Goal: Navigation & Orientation: Find specific page/section

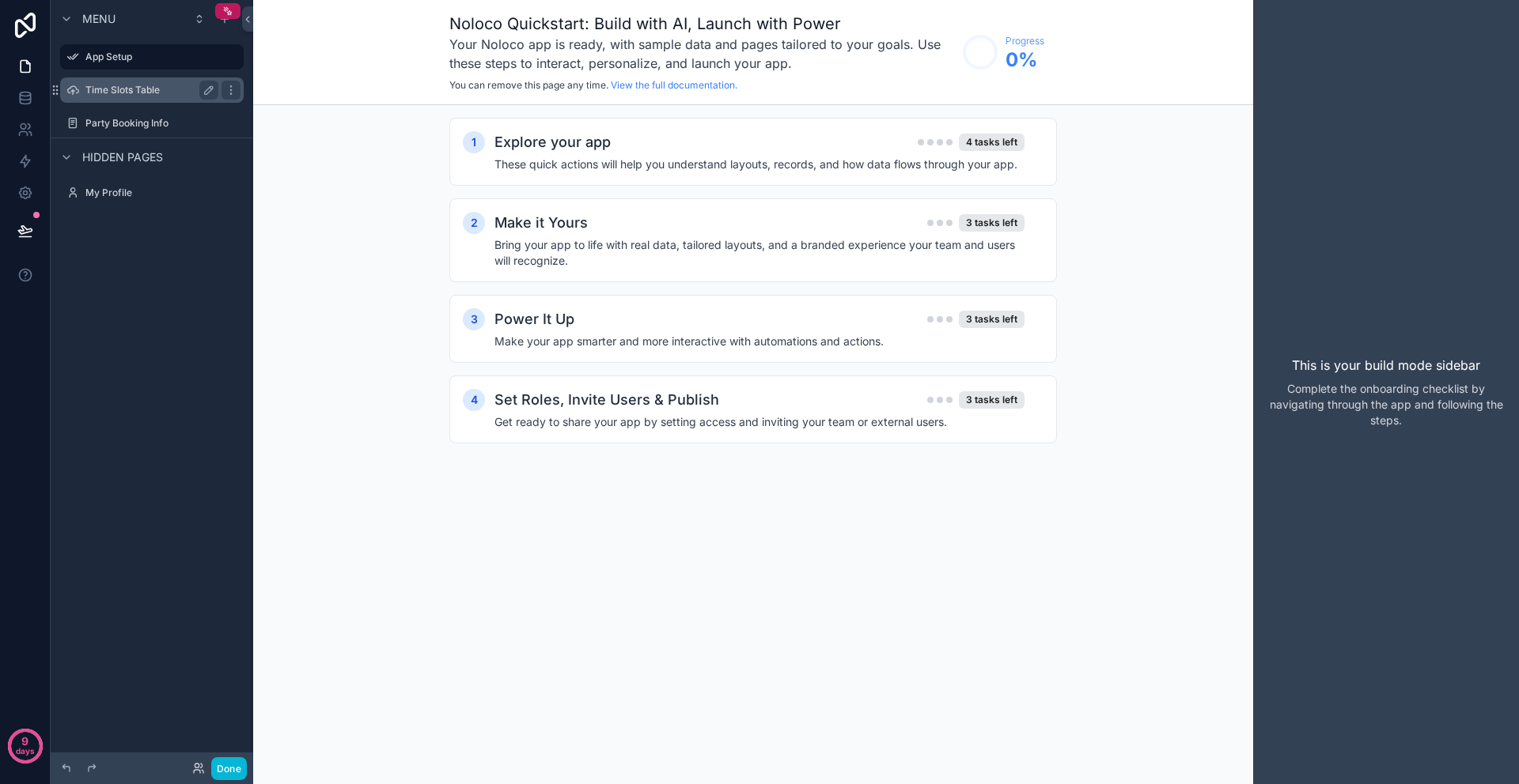
click at [145, 92] on label "Time Slots Table" at bounding box center [149, 90] width 126 height 12
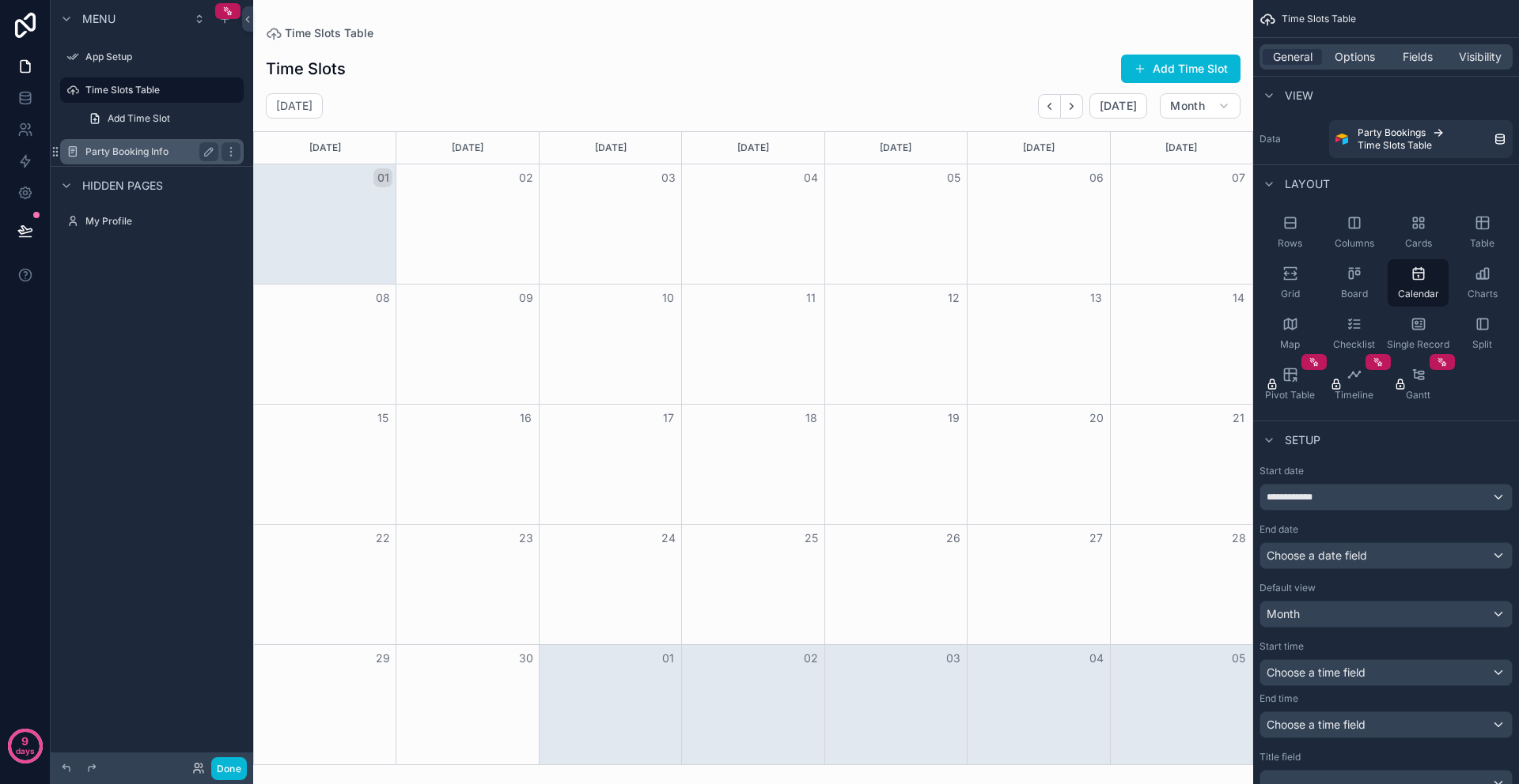
click at [120, 150] on label "Party Booking Info" at bounding box center [149, 151] width 126 height 12
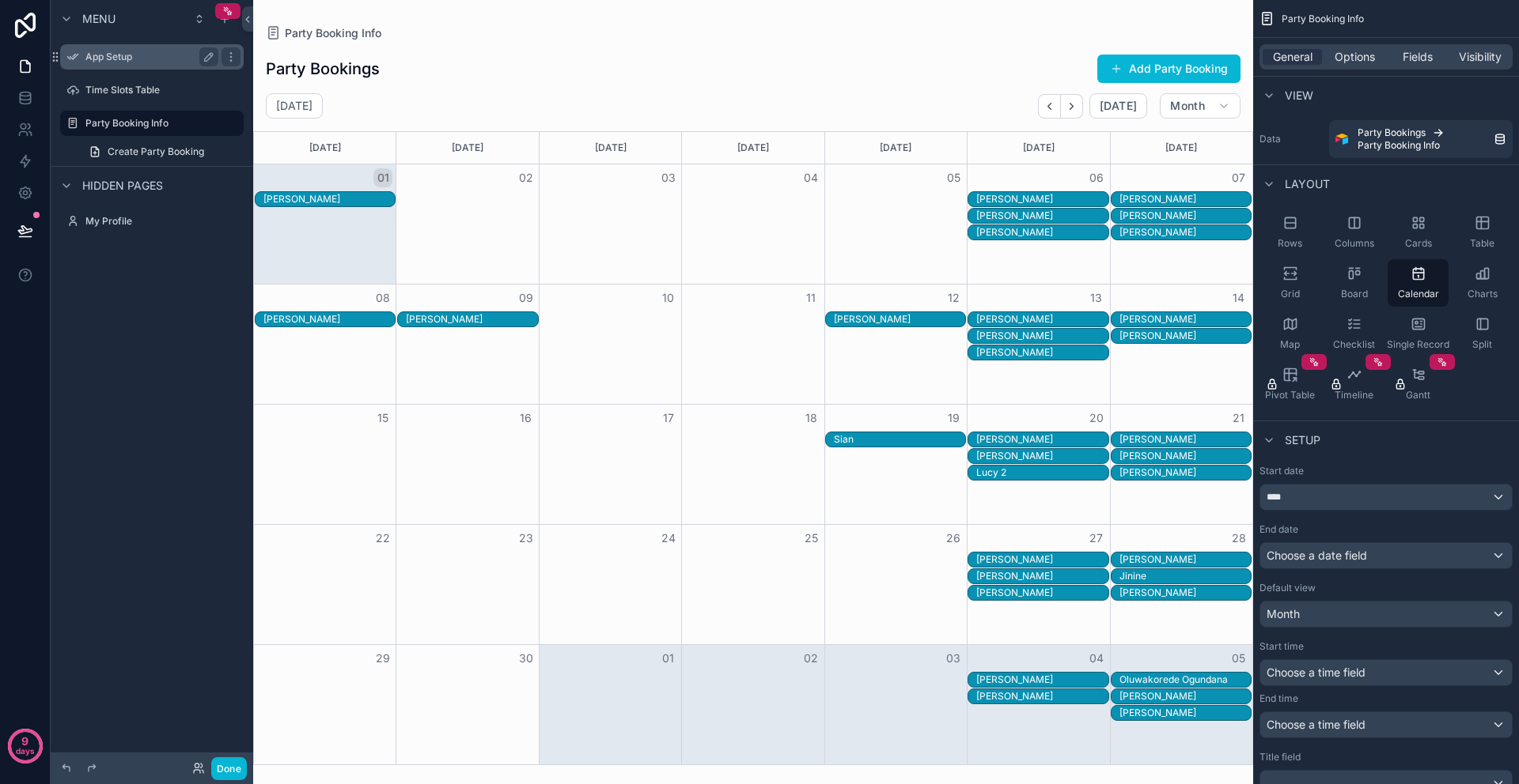
click at [107, 53] on label "App Setup" at bounding box center [149, 57] width 126 height 12
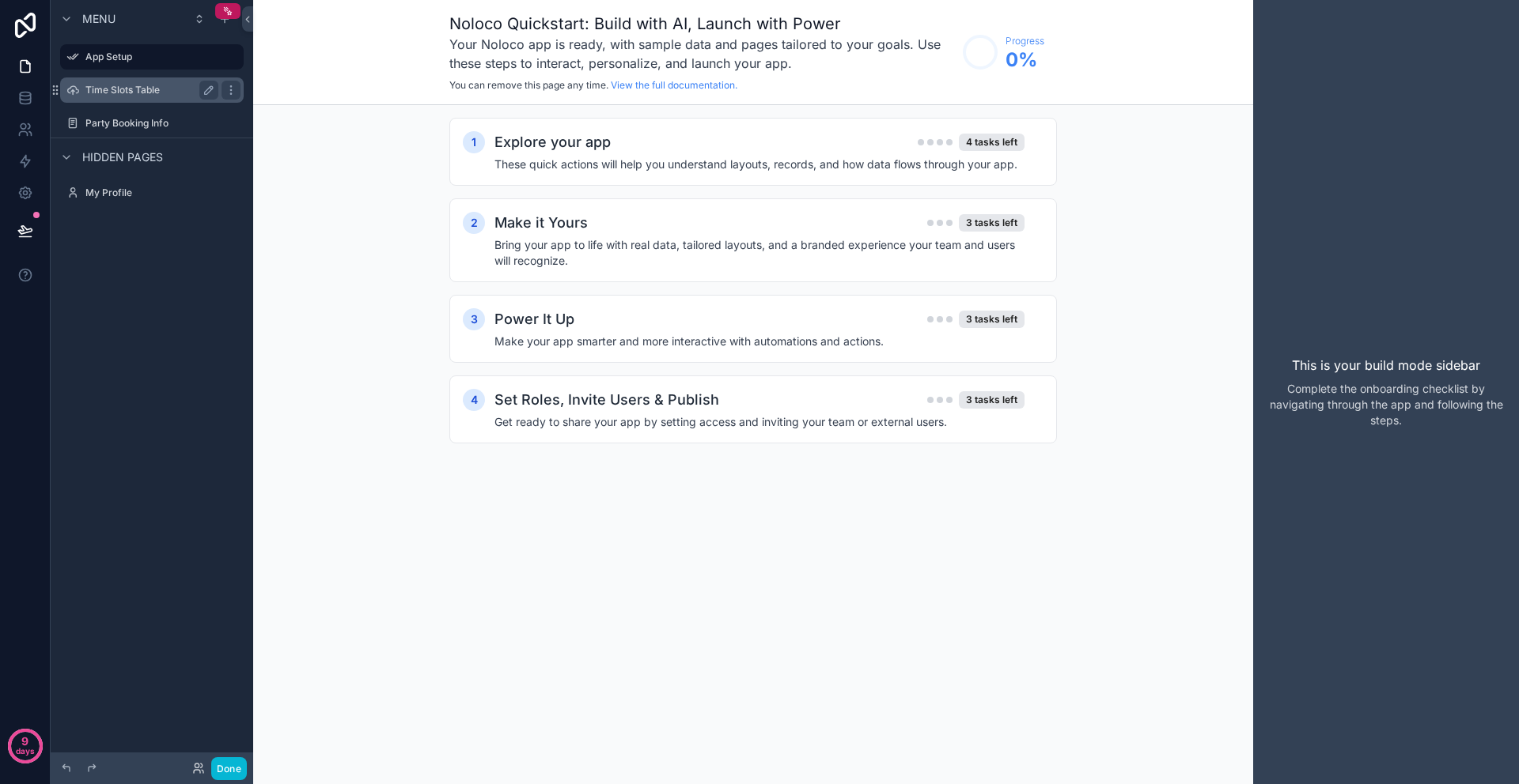
click at [145, 91] on label "Time Slots Table" at bounding box center [149, 90] width 126 height 12
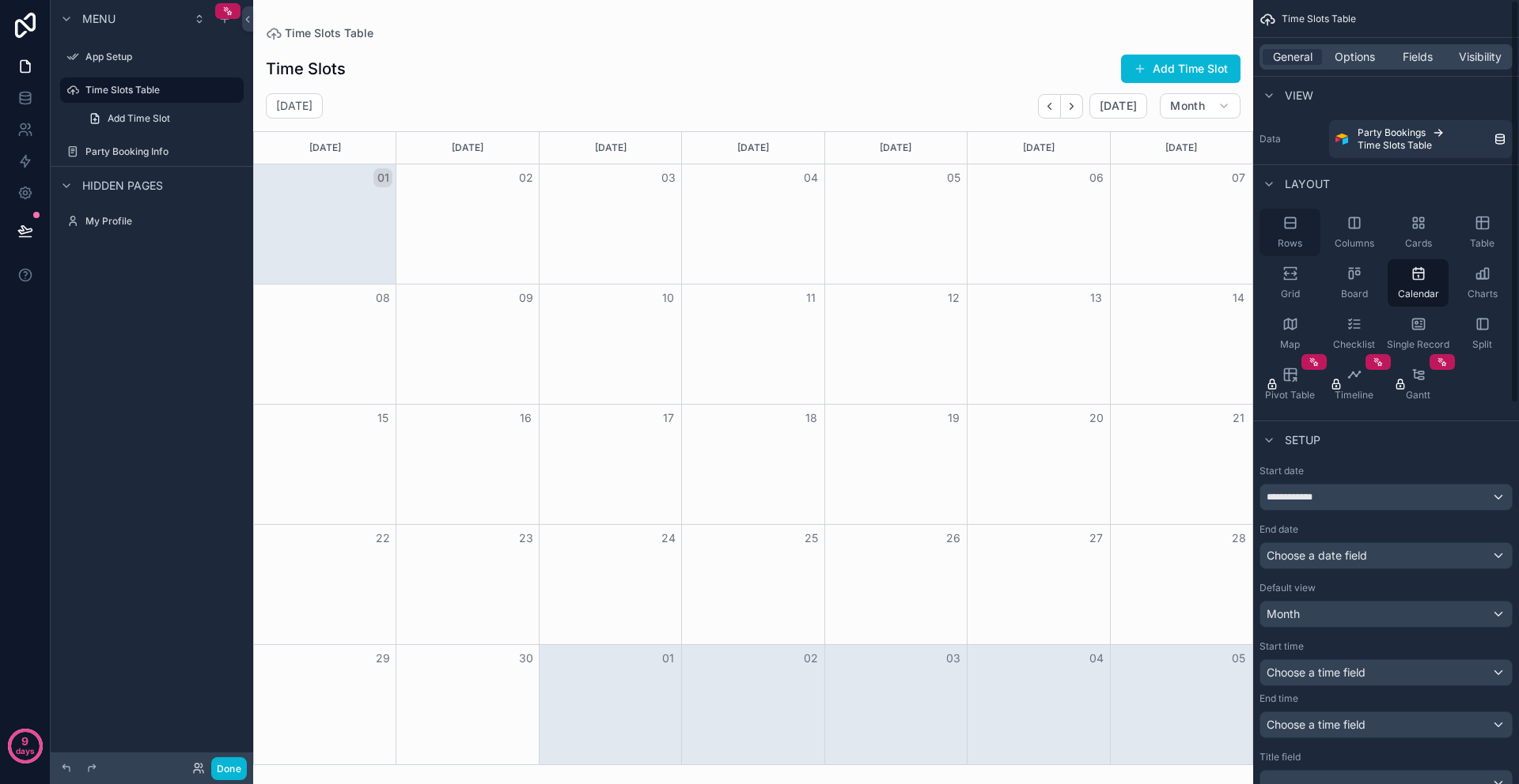
click at [1304, 235] on div "Rows" at bounding box center [1290, 232] width 61 height 47
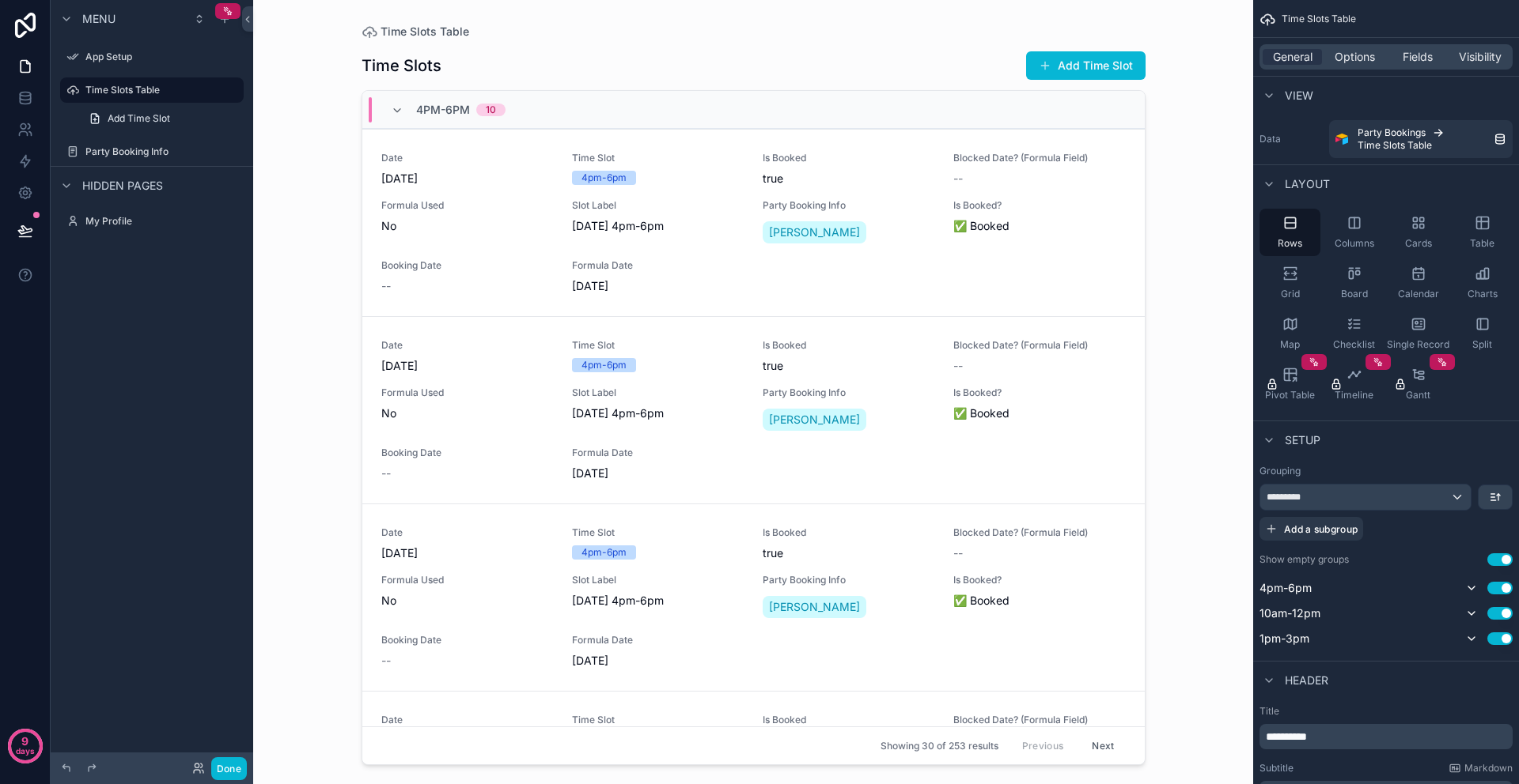
click at [774, 165] on div "scrollable content" at bounding box center [753, 383] width 809 height 765
click at [774, 160] on span "Is Booked" at bounding box center [849, 158] width 172 height 12
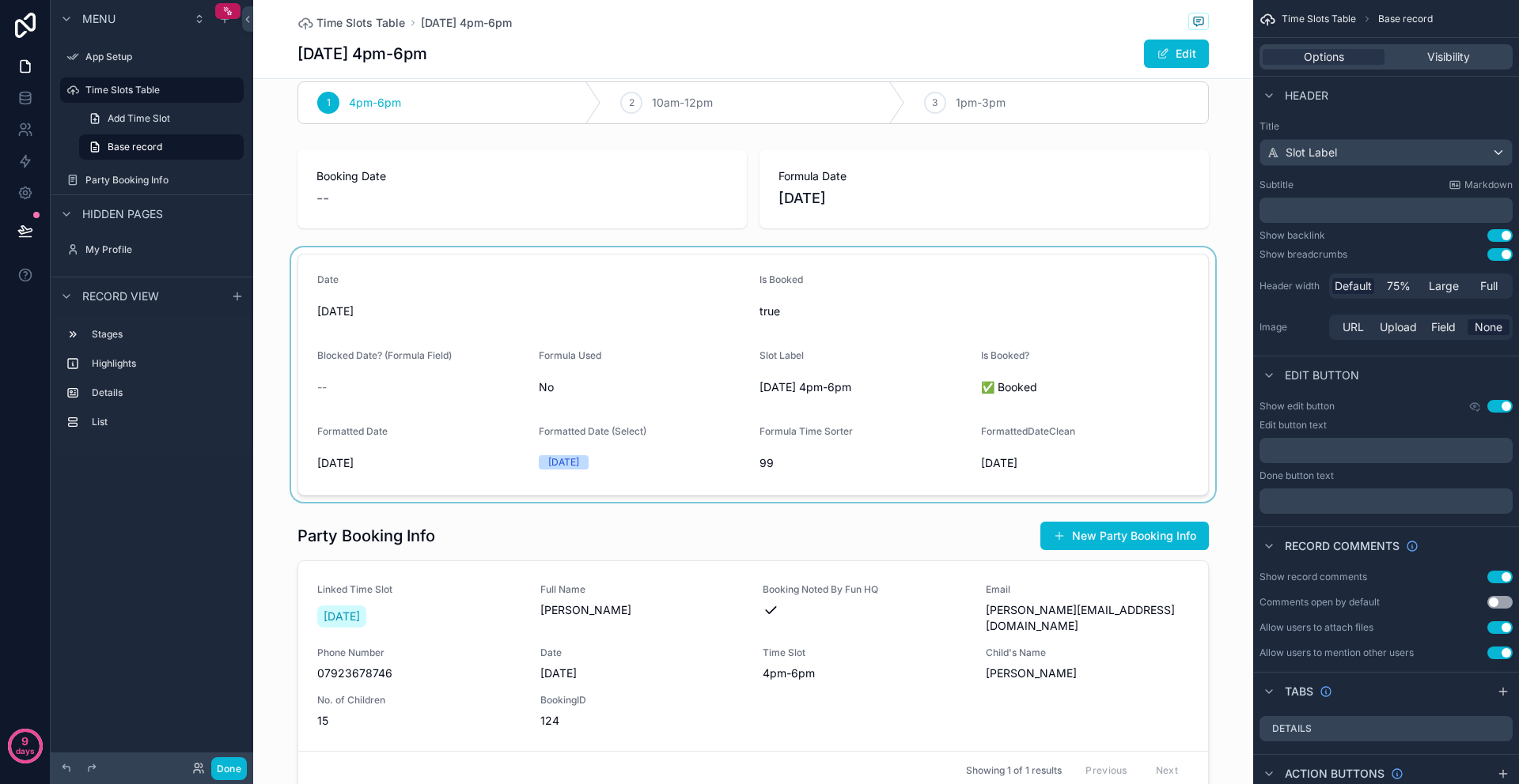
scroll to position [24, 0]
click at [778, 312] on div "scrollable content" at bounding box center [752, 374] width 1000 height 255
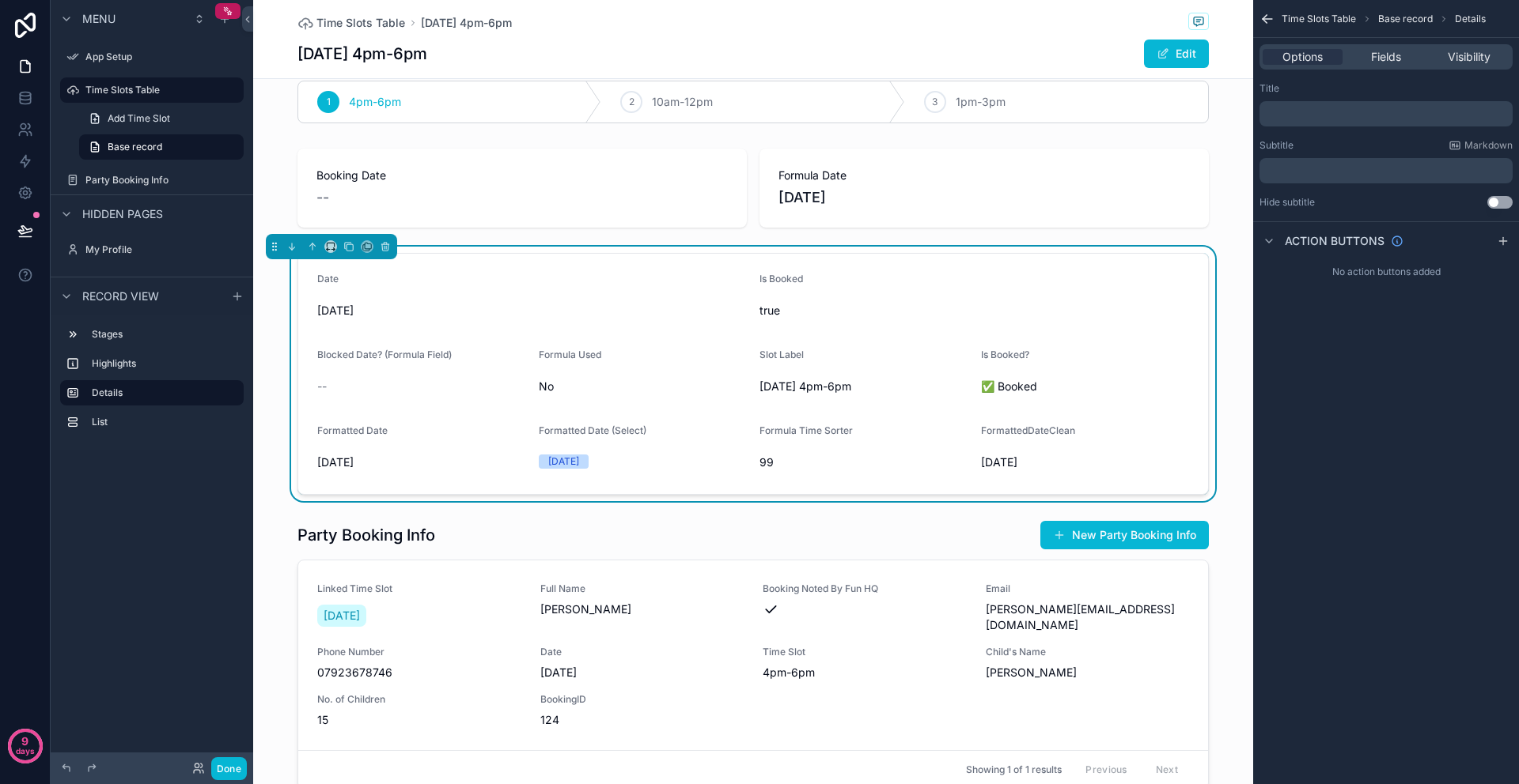
click at [889, 298] on div "true" at bounding box center [974, 311] width 429 height 25
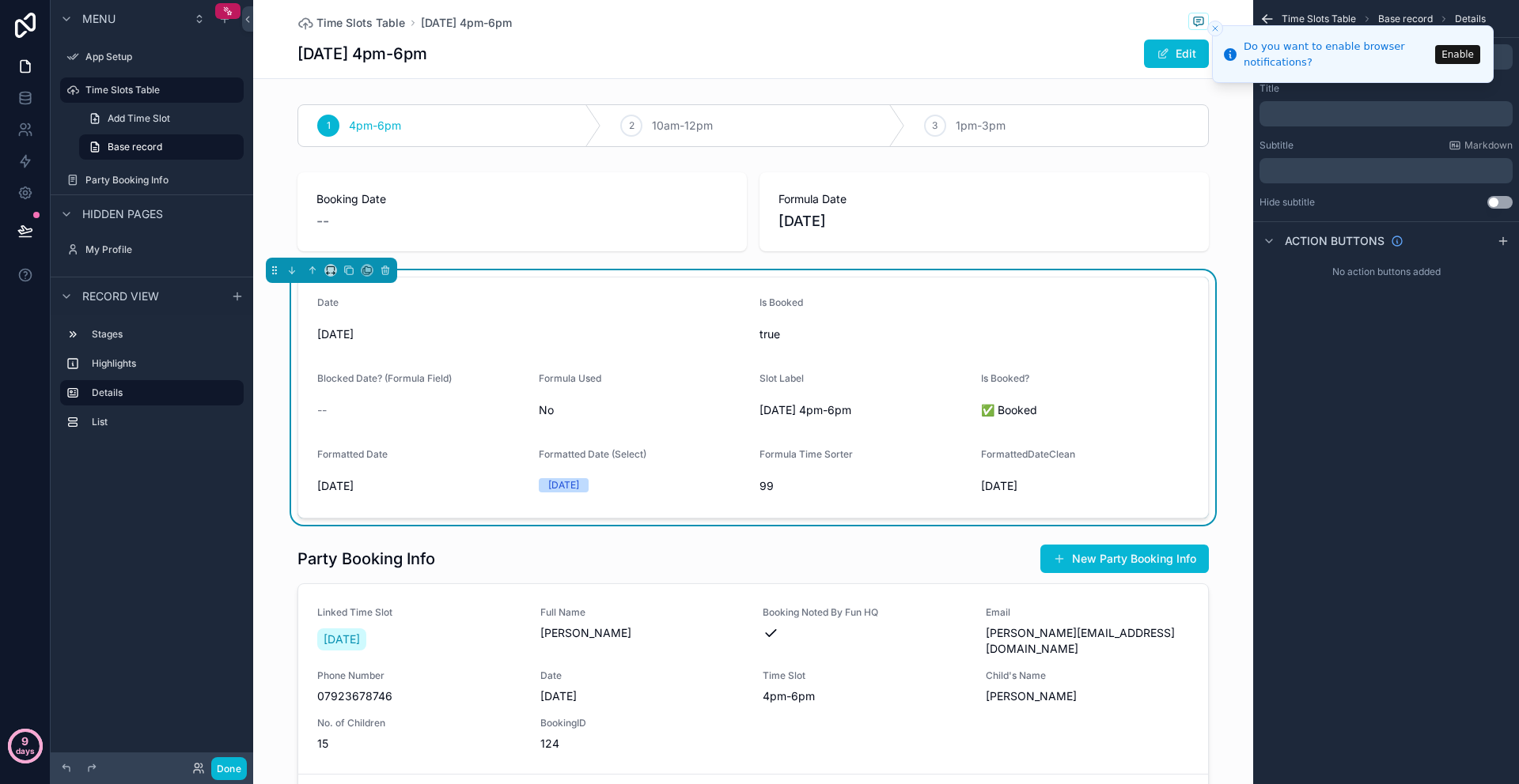
click at [23, 746] on p "days" at bounding box center [25, 751] width 19 height 22
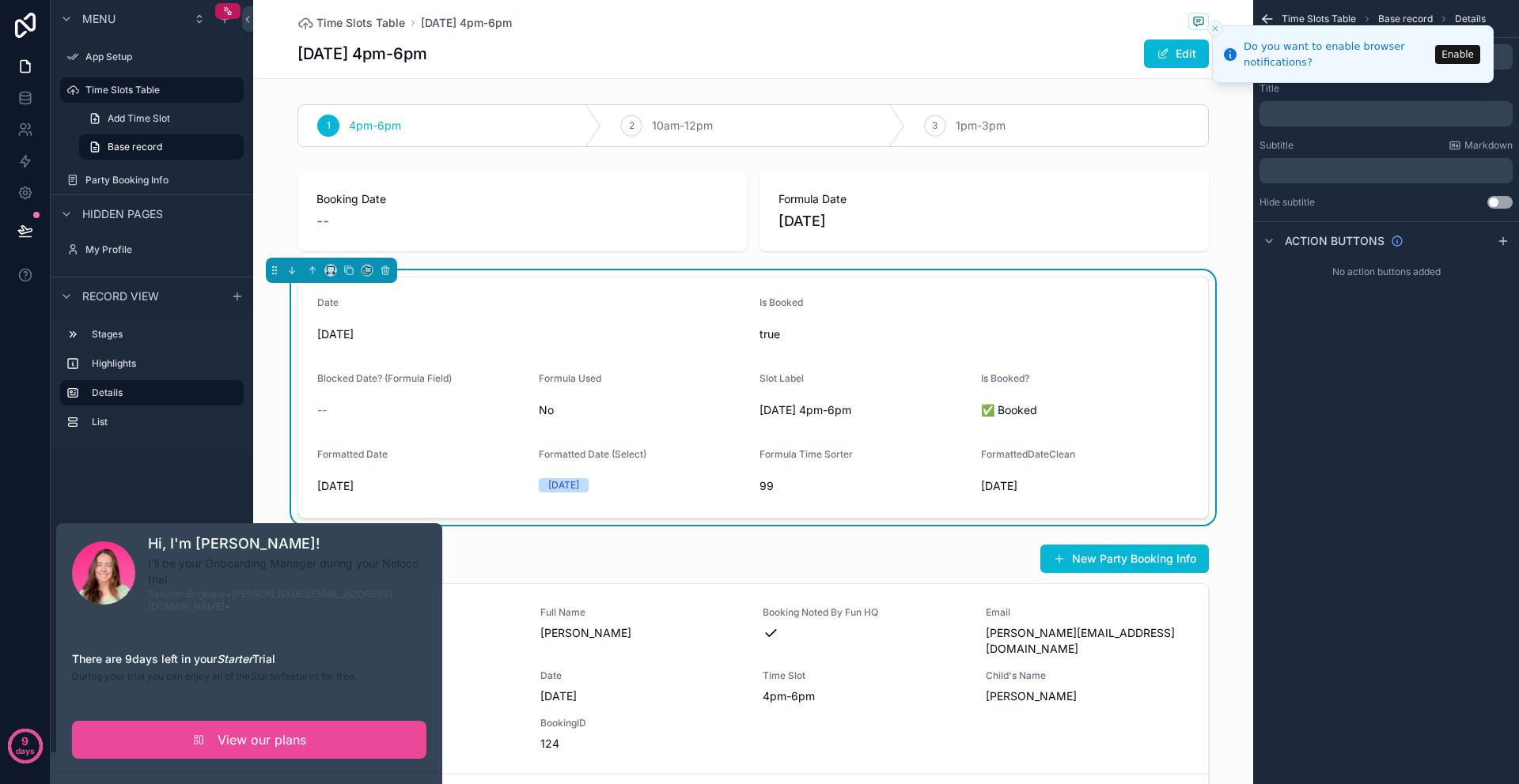
click at [31, 502] on div "9 days" at bounding box center [25, 392] width 51 height 784
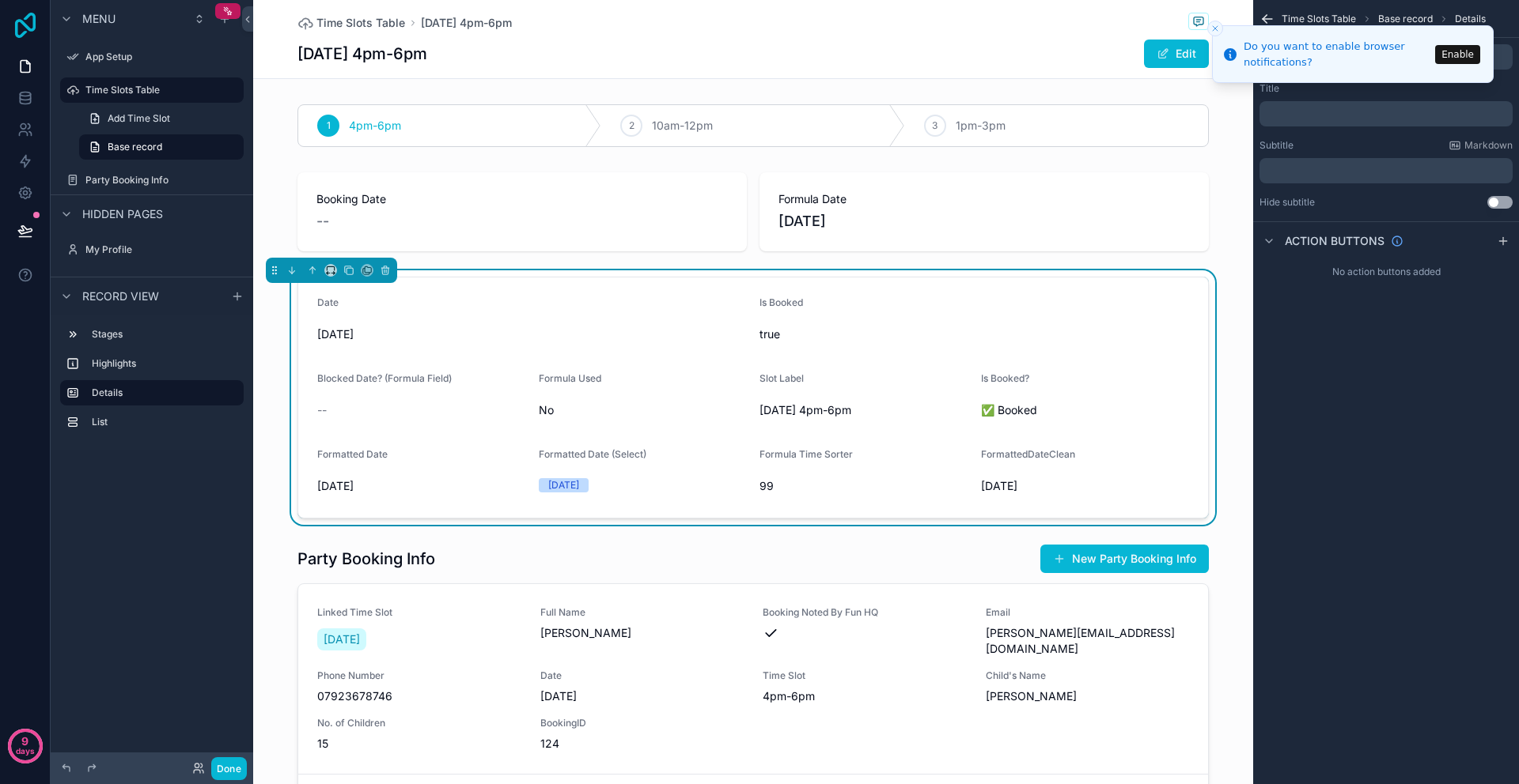
click at [27, 25] on icon at bounding box center [25, 25] width 20 height 25
